Goal: Information Seeking & Learning: Compare options

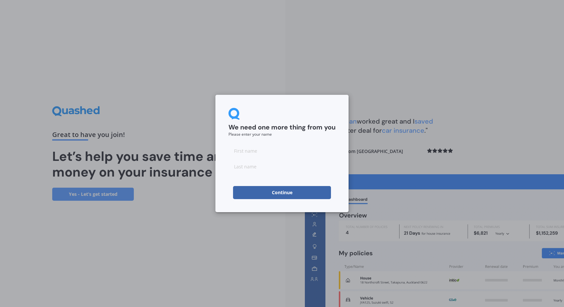
click at [252, 143] on form "We need one more thing from you Please enter your name Continue" at bounding box center [281, 153] width 107 height 91
click at [252, 151] on input at bounding box center [281, 150] width 107 height 13
type input "j"
drag, startPoint x: 248, startPoint y: 171, endPoint x: 249, endPoint y: 163, distance: 7.5
click at [248, 171] on input at bounding box center [281, 166] width 107 height 13
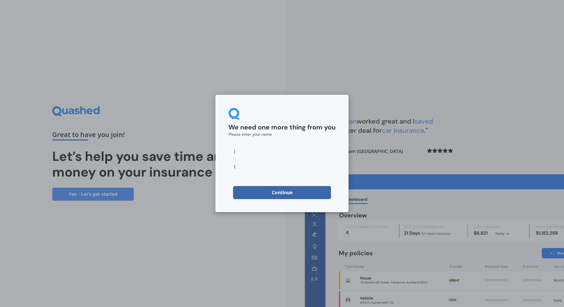
type input "t"
click at [261, 196] on button "Continue" at bounding box center [282, 192] width 98 height 13
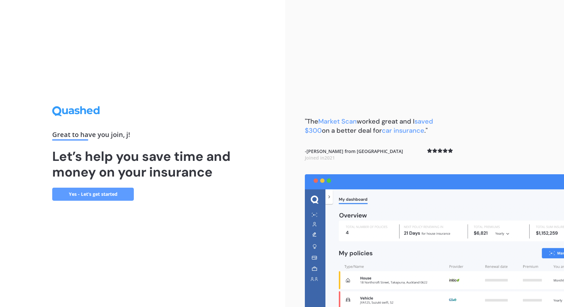
click at [90, 194] on link "Yes - Let’s get started" at bounding box center [93, 193] width 82 height 13
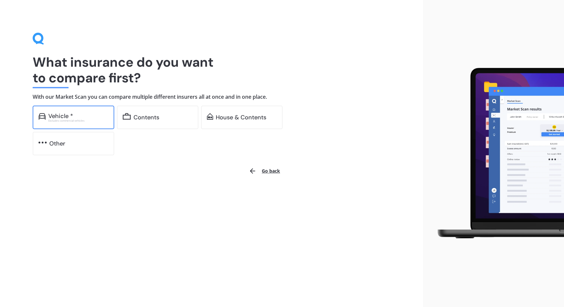
click at [82, 116] on div "Vehicle *" at bounding box center [78, 116] width 60 height 7
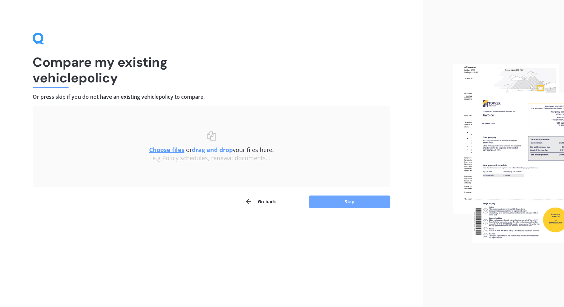
click at [343, 197] on button "Skip" at bounding box center [350, 201] width 82 height 12
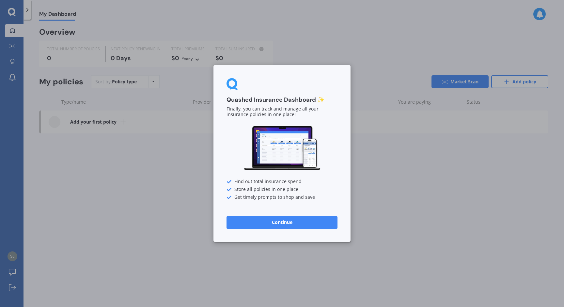
click at [297, 220] on button "Continue" at bounding box center [282, 221] width 111 height 13
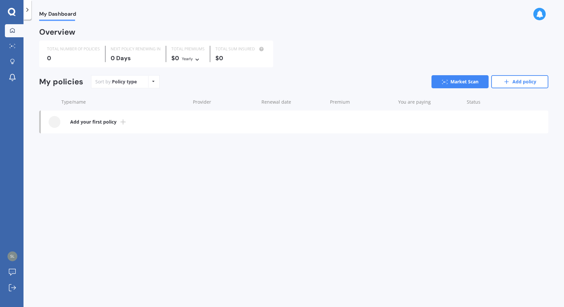
click at [106, 123] on b "Add your first policy" at bounding box center [93, 121] width 46 height 7
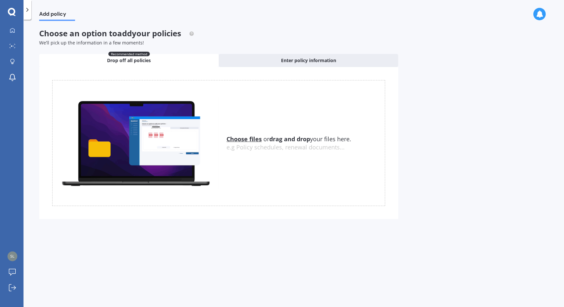
click at [244, 136] on u "Choose files" at bounding box center [244, 139] width 35 height 8
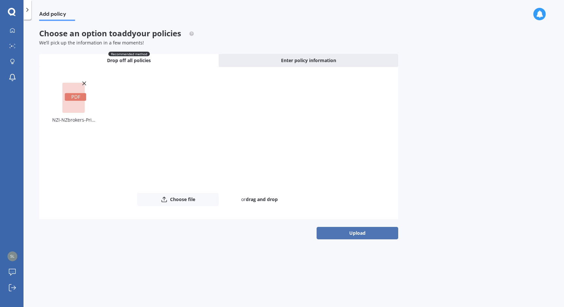
click at [374, 235] on button "Upload" at bounding box center [358, 233] width 82 height 12
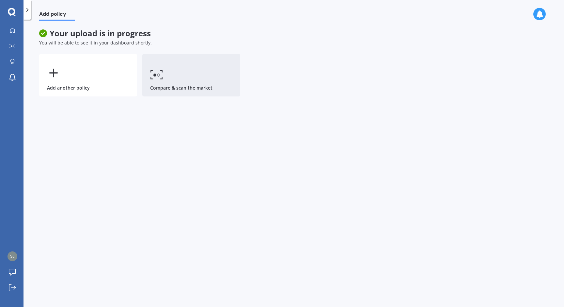
click at [183, 66] on link "Compare & scan the market" at bounding box center [191, 75] width 98 height 42
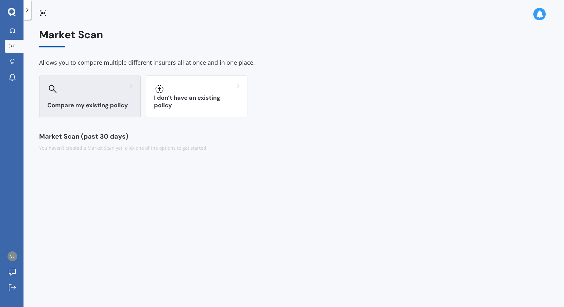
click at [119, 94] on div "Compare my existing policy" at bounding box center [90, 96] width 102 height 42
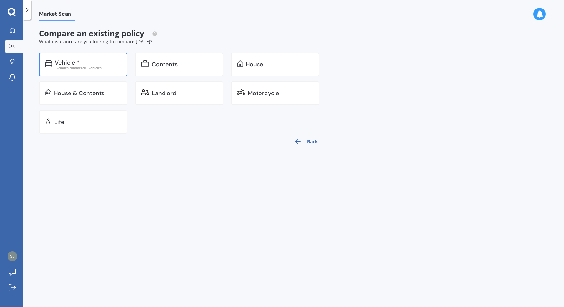
click at [106, 60] on div "Vehicle *" at bounding box center [88, 62] width 67 height 7
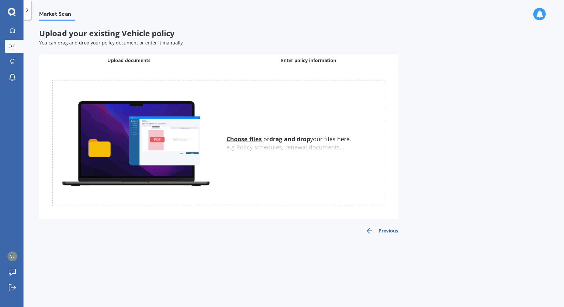
click at [299, 62] on span "Enter policy information" at bounding box center [308, 60] width 55 height 7
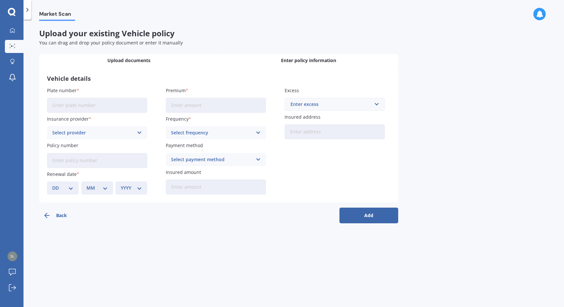
click at [168, 62] on div "Upload documents" at bounding box center [129, 60] width 180 height 13
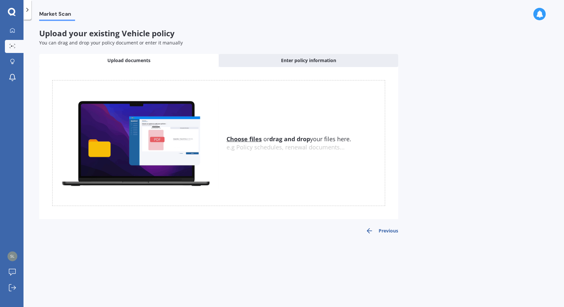
click at [380, 224] on div "Uploading Choose files or drag and drop your files here. Choose files or photos…" at bounding box center [218, 150] width 359 height 167
click at [381, 228] on button "Previous" at bounding box center [382, 231] width 33 height 8
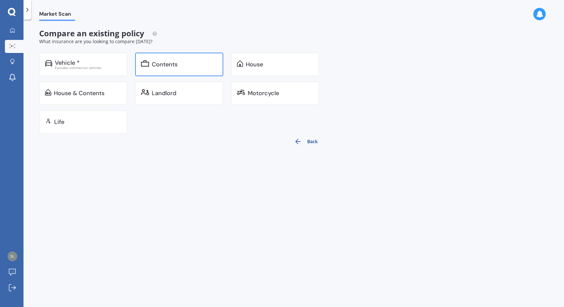
click at [180, 73] on div "Contents" at bounding box center [179, 65] width 88 height 24
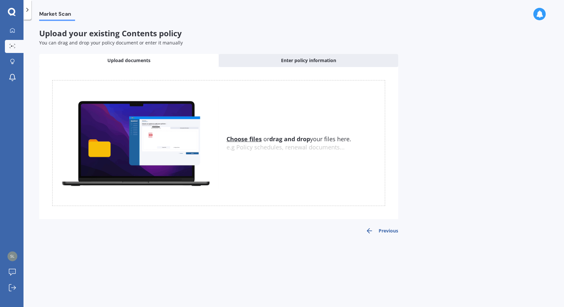
click at [371, 229] on icon "button" at bounding box center [370, 231] width 8 height 8
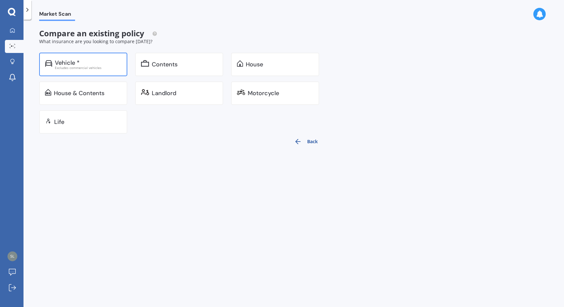
click at [103, 66] on div "Excludes commercial vehicles" at bounding box center [88, 67] width 67 height 3
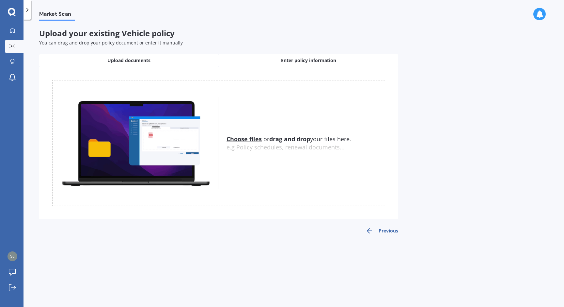
click at [305, 64] on div "Enter policy information" at bounding box center [309, 60] width 180 height 13
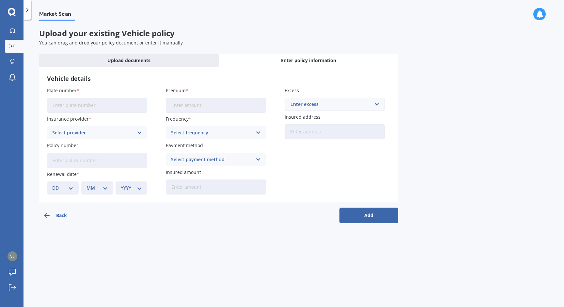
click at [116, 102] on input "Plate number" at bounding box center [97, 105] width 100 height 15
type input "QUC339"
click at [200, 108] on input "Premium" at bounding box center [216, 105] width 100 height 15
click at [313, 99] on input "text" at bounding box center [332, 104] width 94 height 12
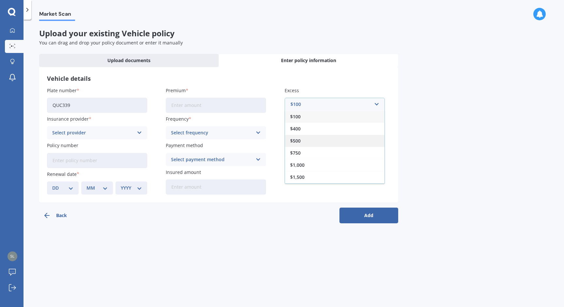
click at [311, 137] on div "$500" at bounding box center [335, 140] width 100 height 12
click at [309, 135] on input "Insured address" at bounding box center [335, 131] width 100 height 15
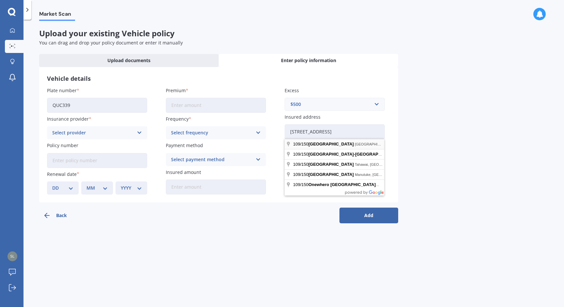
type input "[STREET_ADDRESS]"
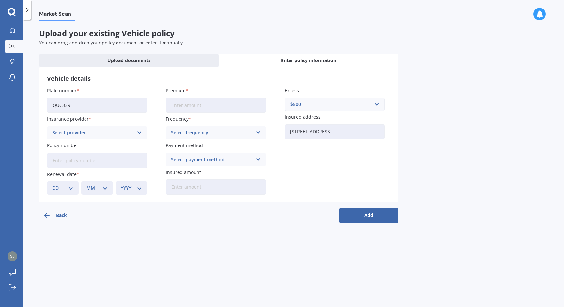
click at [216, 133] on div "Select frequency" at bounding box center [211, 132] width 81 height 7
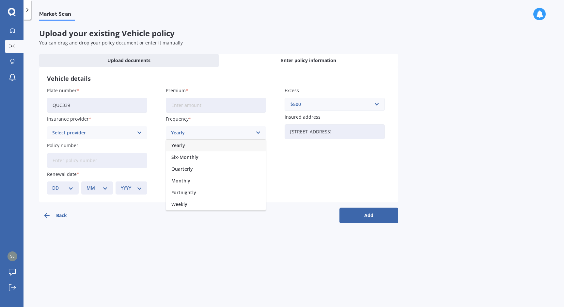
click at [87, 132] on div "Select provider" at bounding box center [92, 132] width 81 height 7
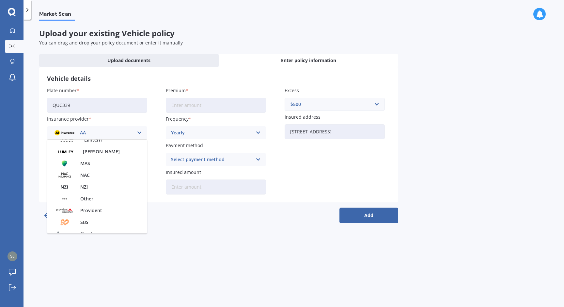
scroll to position [194, 0]
click at [95, 178] on div "NZI" at bounding box center [97, 175] width 100 height 12
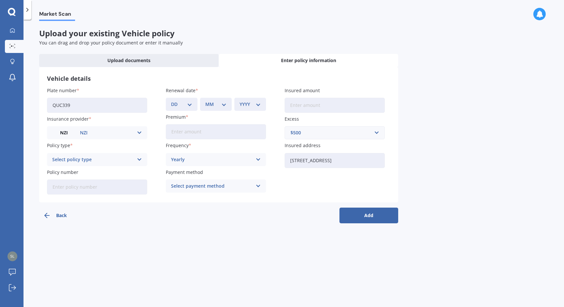
click at [121, 159] on div "Select policy type" at bounding box center [92, 159] width 81 height 7
click at [115, 197] on div "Full Cover" at bounding box center [97, 196] width 100 height 12
click at [122, 184] on input "Policy number" at bounding box center [97, 186] width 100 height 15
click at [207, 153] on div "Yearly Yearly Six-Monthly Quarterly Monthly Fortnightly Weekly" at bounding box center [216, 159] width 100 height 13
click at [209, 174] on div "Yearly" at bounding box center [216, 172] width 100 height 12
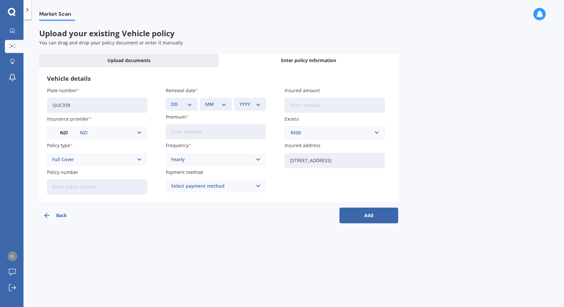
click at [216, 187] on div "Select payment method" at bounding box center [211, 185] width 81 height 7
click at [245, 198] on div "Direct debit - bank account" at bounding box center [216, 199] width 100 height 12
click at [232, 185] on div "Direct debit - bank account" at bounding box center [211, 185] width 81 height 7
click at [222, 136] on input "Premium" at bounding box center [216, 131] width 100 height 15
click at [225, 132] on input "Premium" at bounding box center [216, 131] width 100 height 15
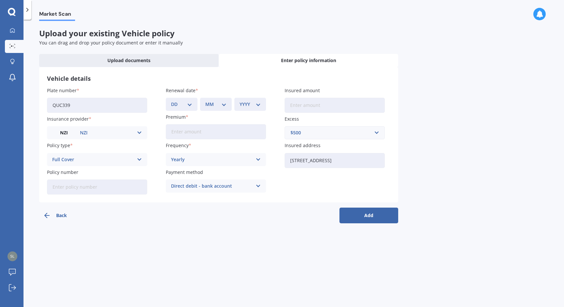
paste input "$1,572.86"
click at [172, 127] on input "$1,572.86" at bounding box center [216, 131] width 100 height 15
type input "$1,572.86"
click at [278, 218] on div "Back Add" at bounding box center [218, 212] width 359 height 21
select select "13"
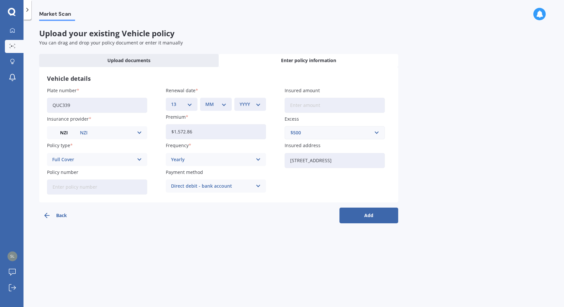
select select "09"
select select "2025"
click at [312, 185] on div "Plate number QUC339 Insurance provider NZI AA AMI AMP ANZ ASB Aioi Nissay Dowa …" at bounding box center [218, 140] width 343 height 107
click at [313, 106] on input "Insured amount" at bounding box center [335, 105] width 100 height 15
type input "$15,000"
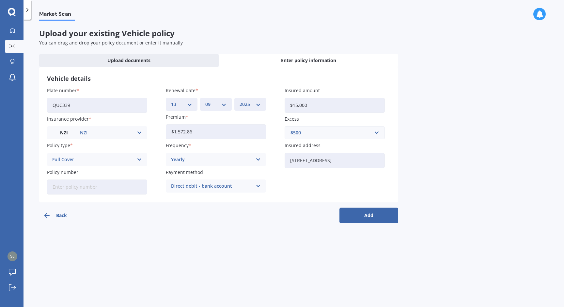
click at [370, 216] on button "Add" at bounding box center [368, 215] width 59 height 16
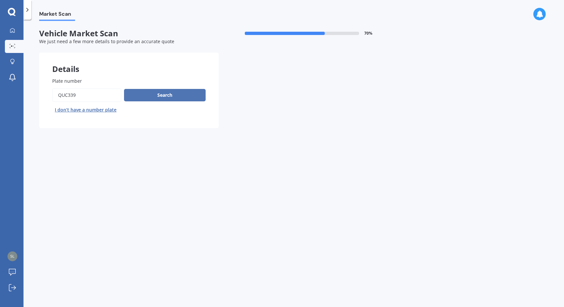
click at [169, 95] on button "Search" at bounding box center [165, 95] width 82 height 12
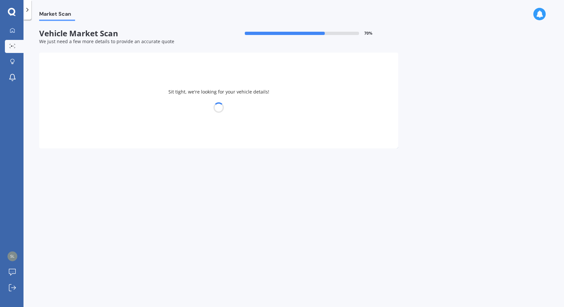
select select "BMW"
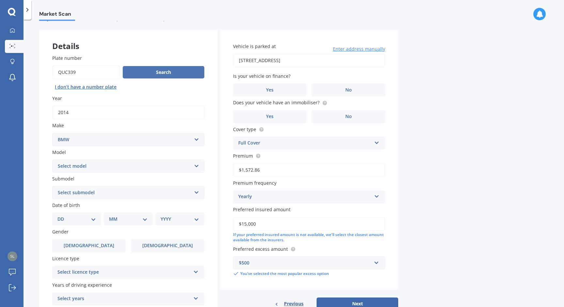
scroll to position [33, 0]
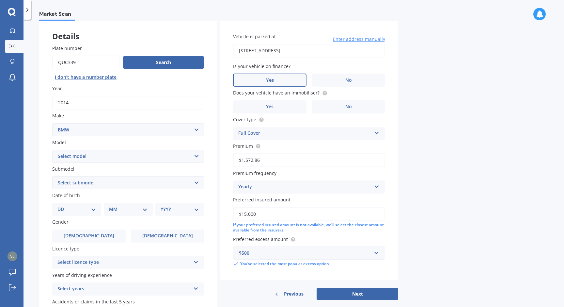
click at [262, 81] on label "Yes" at bounding box center [269, 79] width 73 height 13
click at [0, 0] on input "Yes" at bounding box center [0, 0] width 0 height 0
click at [345, 108] on span "No" at bounding box center [348, 107] width 7 height 6
click at [0, 0] on input "No" at bounding box center [0, 0] width 0 height 0
drag, startPoint x: 275, startPoint y: 212, endPoint x: 262, endPoint y: 215, distance: 13.8
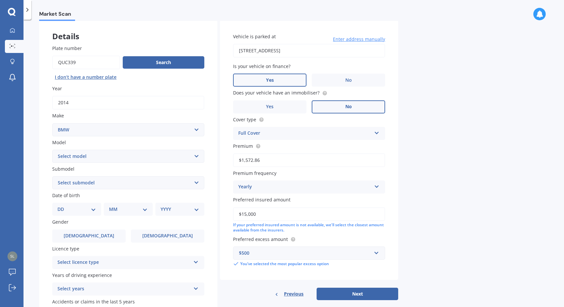
click at [214, 211] on div "Details Plate number Search I don’t have a number plate Year [DATE] Make Select…" at bounding box center [218, 177] width 359 height 315
click at [265, 215] on input "$15,000" at bounding box center [309, 214] width 152 height 14
drag, startPoint x: 255, startPoint y: 213, endPoint x: 234, endPoint y: 212, distance: 20.9
click at [234, 213] on input "$15,000" at bounding box center [309, 214] width 152 height 14
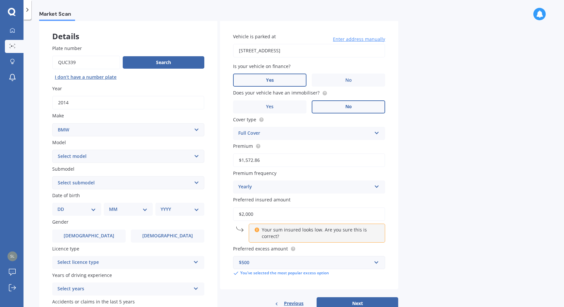
type input "$20,000"
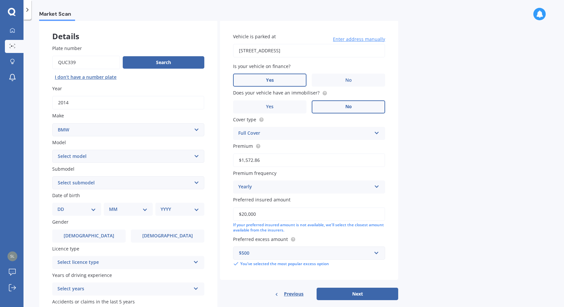
select select "17"
click at [116, 205] on select "MM 01 02 03 04 05 06 07 08 09 10 11 12" at bounding box center [130, 208] width 36 height 7
click at [129, 208] on select "MM 01 02 03 04 05 06 07 08 09 10 11 12" at bounding box center [130, 208] width 36 height 7
select select "08"
select select "1991"
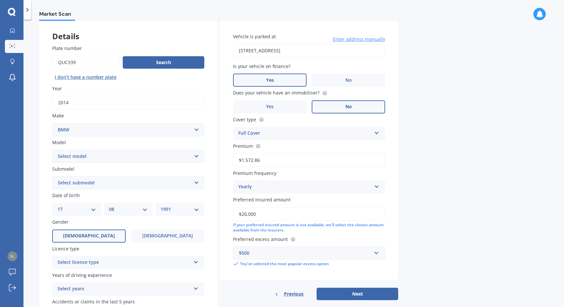
click at [112, 230] on label "[DEMOGRAPHIC_DATA]" at bounding box center [88, 235] width 73 height 13
click at [0, 0] on input "[DEMOGRAPHIC_DATA]" at bounding box center [0, 0] width 0 height 0
click at [113, 258] on div "Select licence type" at bounding box center [123, 262] width 133 height 8
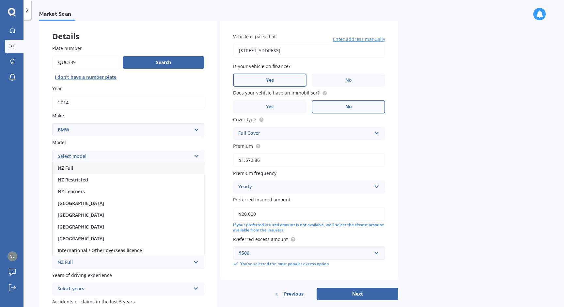
click at [100, 168] on div "NZ Full" at bounding box center [128, 168] width 151 height 12
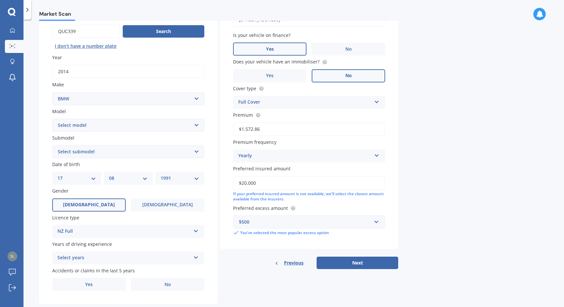
scroll to position [75, 0]
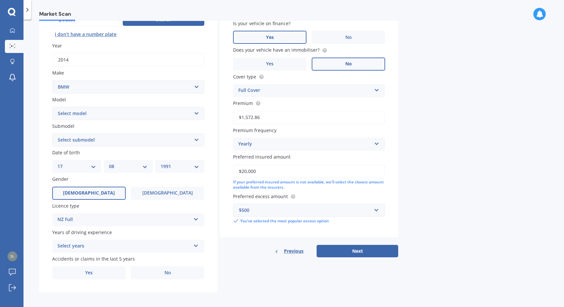
click at [103, 243] on div "Select years" at bounding box center [123, 246] width 133 height 8
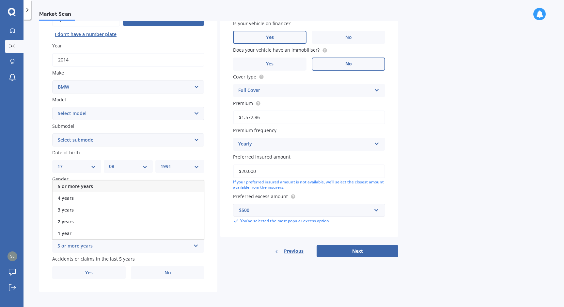
click at [98, 184] on div "5 or more years" at bounding box center [128, 186] width 151 height 12
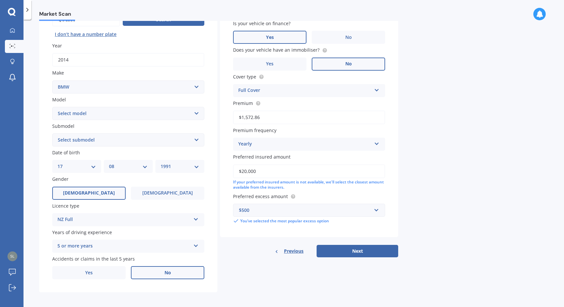
click at [157, 274] on label "No" at bounding box center [167, 272] width 73 height 13
click at [0, 0] on input "No" at bounding box center [0, 0] width 0 height 0
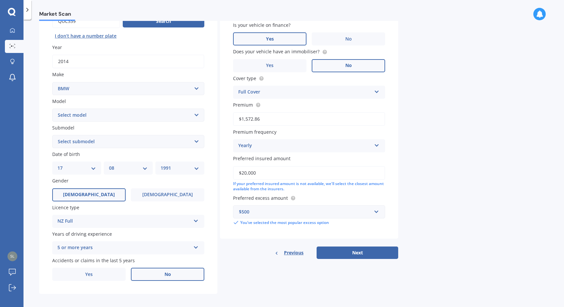
scroll to position [0, 0]
click at [90, 275] on label "Yes" at bounding box center [88, 273] width 73 height 13
click at [0, 0] on input "Yes" at bounding box center [0, 0] width 0 height 0
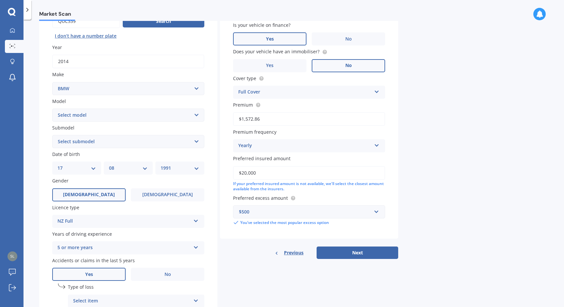
scroll to position [145, 0]
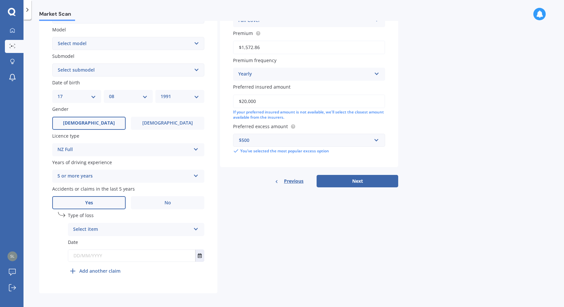
click at [100, 227] on div "Select item" at bounding box center [132, 229] width 118 height 8
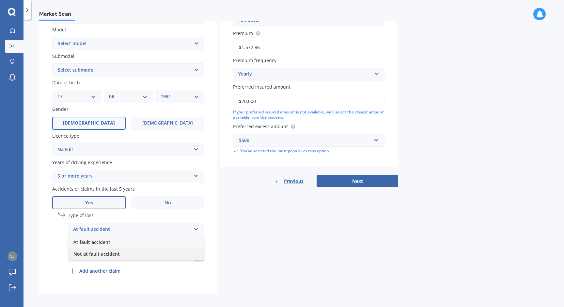
click at [104, 250] on span "Not at fault accident" at bounding box center [96, 253] width 46 height 6
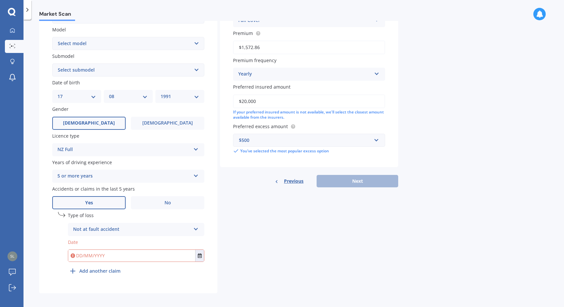
click at [105, 255] on input "text" at bounding box center [131, 255] width 127 height 12
click at [200, 256] on button "Select date" at bounding box center [199, 255] width 9 height 12
click at [199, 254] on icon "Select date" at bounding box center [200, 255] width 4 height 5
click at [165, 253] on input "[DATE]" at bounding box center [131, 255] width 127 height 12
click at [86, 251] on input "[DATE]" at bounding box center [131, 255] width 127 height 12
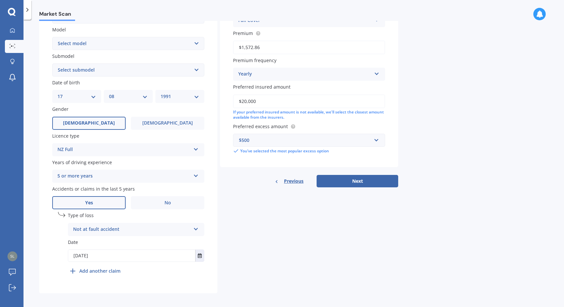
type input "[DATE]"
click at [96, 267] on b "Add another claim" at bounding box center [99, 270] width 41 height 7
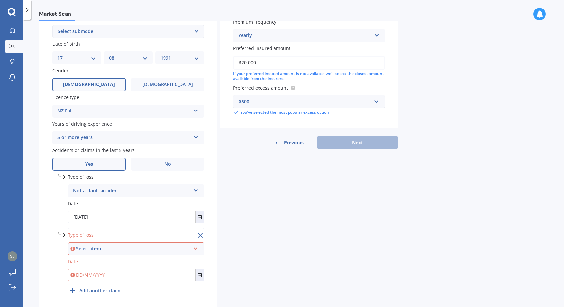
scroll to position [183, 0]
click at [102, 248] on div "Select item" at bounding box center [133, 248] width 114 height 7
click at [39, 240] on div "Plate number Search I don’t have a number plate Year [DATE] Make Select make AC…" at bounding box center [128, 97] width 178 height 432
click at [113, 274] on input "text" at bounding box center [131, 275] width 127 height 12
click at [199, 273] on icon "Select date" at bounding box center [200, 275] width 4 height 5
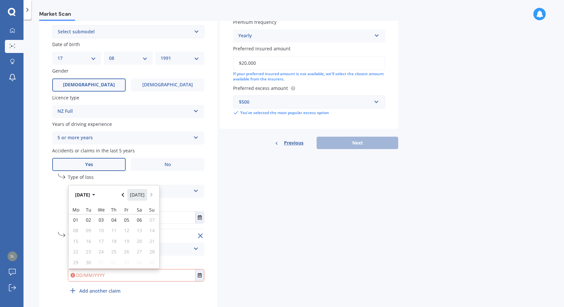
click at [131, 191] on button "[DATE]" at bounding box center [137, 195] width 20 height 12
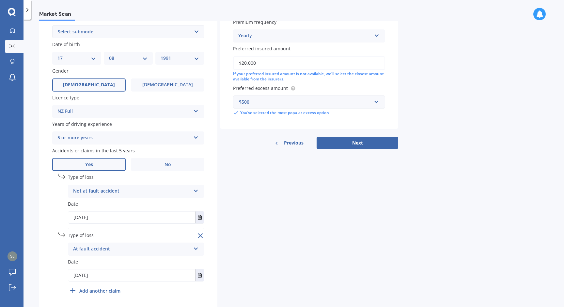
click at [80, 191] on div "undefined 1 Type of loss Not at fault accident At fault accident Not at fault a…" at bounding box center [128, 236] width 152 height 126
click at [104, 272] on input "[DATE]" at bounding box center [131, 275] width 127 height 12
click at [196, 271] on button "Select date" at bounding box center [199, 275] width 9 height 12
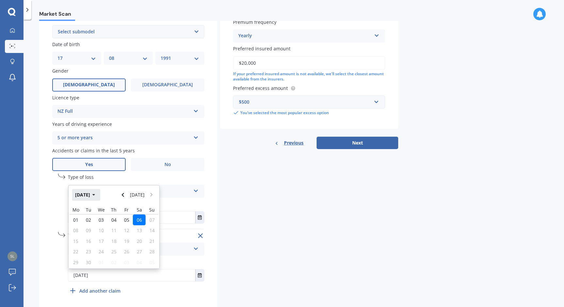
click at [96, 189] on button "[DATE]" at bounding box center [86, 195] width 28 height 12
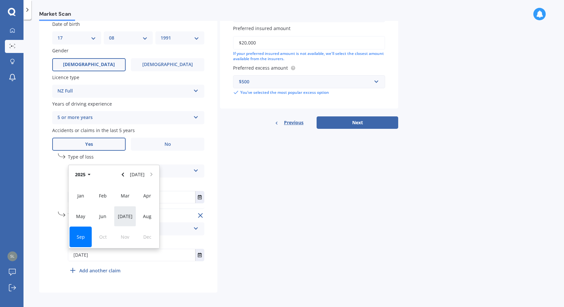
scroll to position [203, 0]
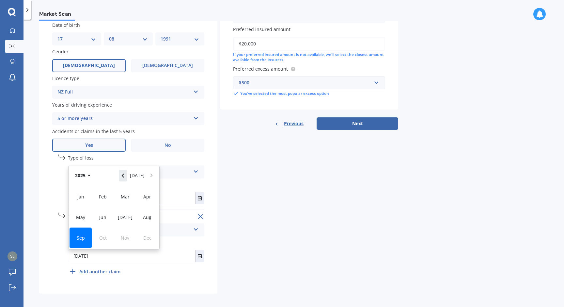
click at [124, 173] on icon "Navigate back" at bounding box center [122, 175] width 3 height 5
click at [85, 236] on div "Sep" at bounding box center [81, 237] width 22 height 21
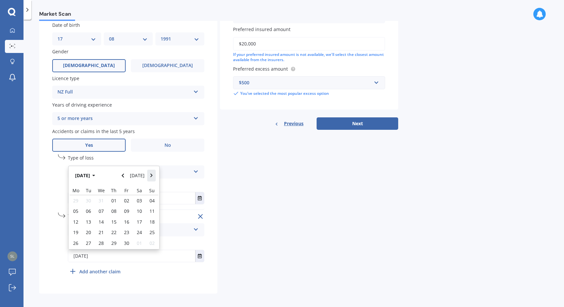
click at [153, 174] on button "Navigate forward" at bounding box center [151, 175] width 8 height 12
click at [141, 195] on span "01" at bounding box center [139, 198] width 5 height 6
type input "[DATE]"
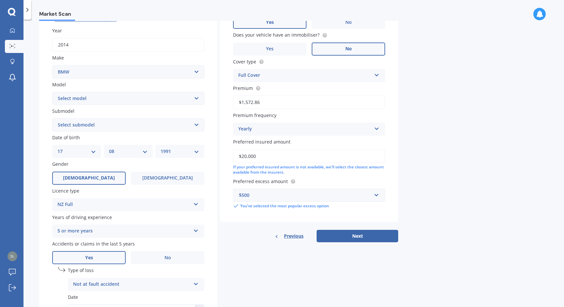
scroll to position [78, 0]
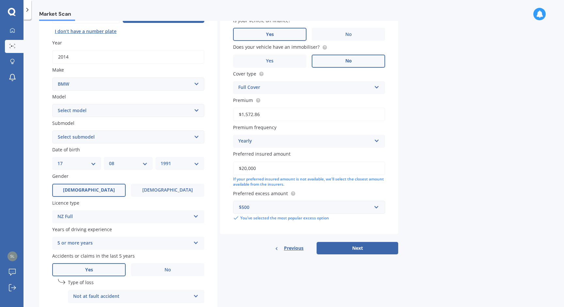
select select "320 I"
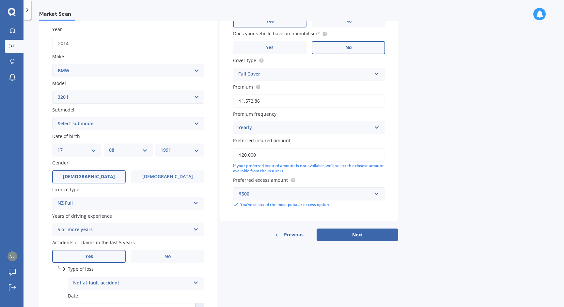
scroll to position [98, 0]
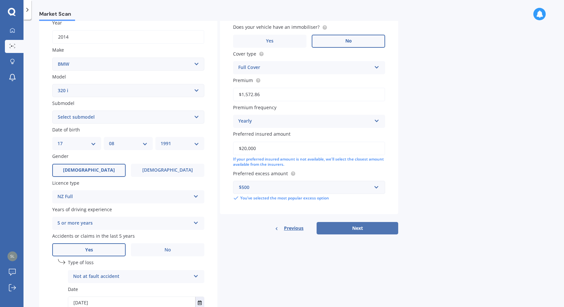
click at [367, 225] on button "Next" at bounding box center [358, 228] width 82 height 12
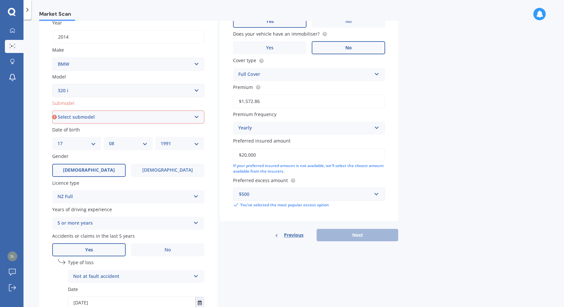
select select "GT TURBO 5 DR LIFTBACK"
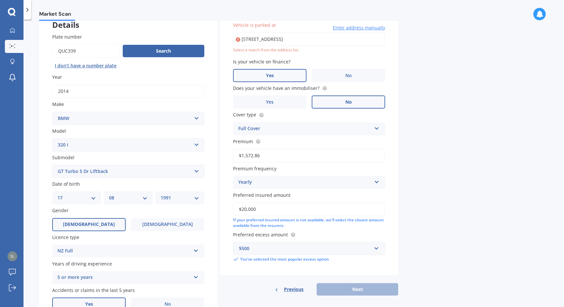
select select "320"
click at [142, 178] on div "Plate number Search I don’t have a number plate Year [DATE] Make Select make AC…" at bounding box center [128, 236] width 178 height 432
select select "I"
click at [344, 280] on div "Vehicle is parked at [STREET_ADDRESS] Enter address manually Select a match fro…" at bounding box center [309, 151] width 178 height 287
click at [346, 286] on div "Previous Next" at bounding box center [309, 289] width 178 height 12
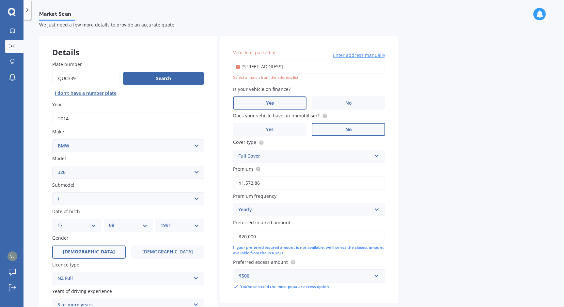
scroll to position [10, 0]
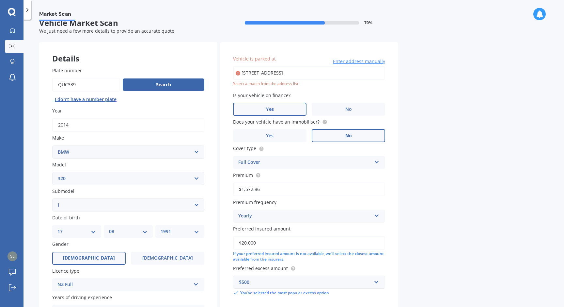
click at [290, 73] on input "[STREET_ADDRESS]" at bounding box center [309, 73] width 152 height 14
type input "[STREET_ADDRESS]"
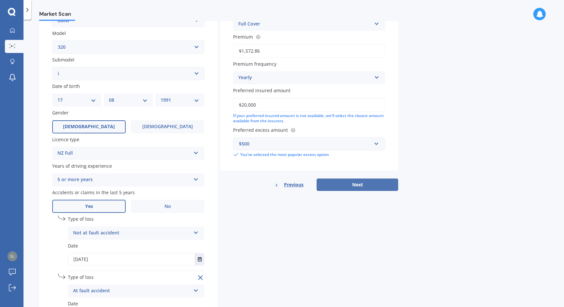
scroll to position [148, 0]
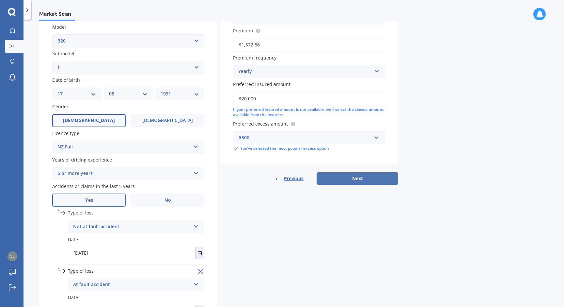
click at [341, 182] on button "Next" at bounding box center [358, 178] width 82 height 12
select select "17"
select select "08"
select select "1991"
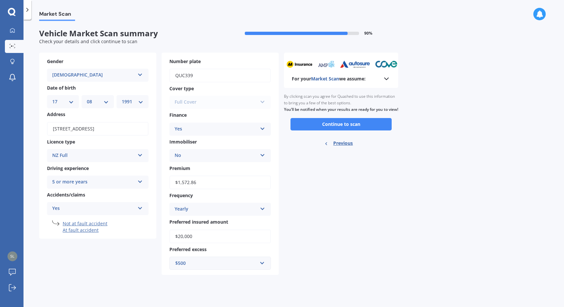
scroll to position [0, 0]
click at [354, 127] on button "Continue to scan" at bounding box center [341, 124] width 101 height 12
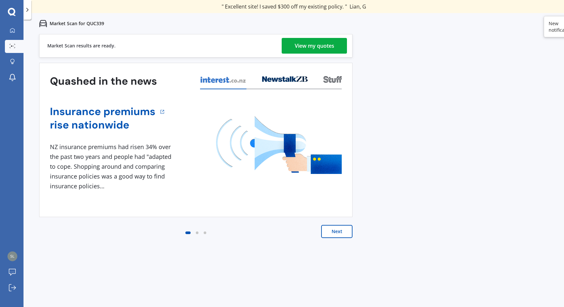
click at [316, 48] on div "View my quotes" at bounding box center [314, 46] width 39 height 16
